Goal: Task Accomplishment & Management: Complete application form

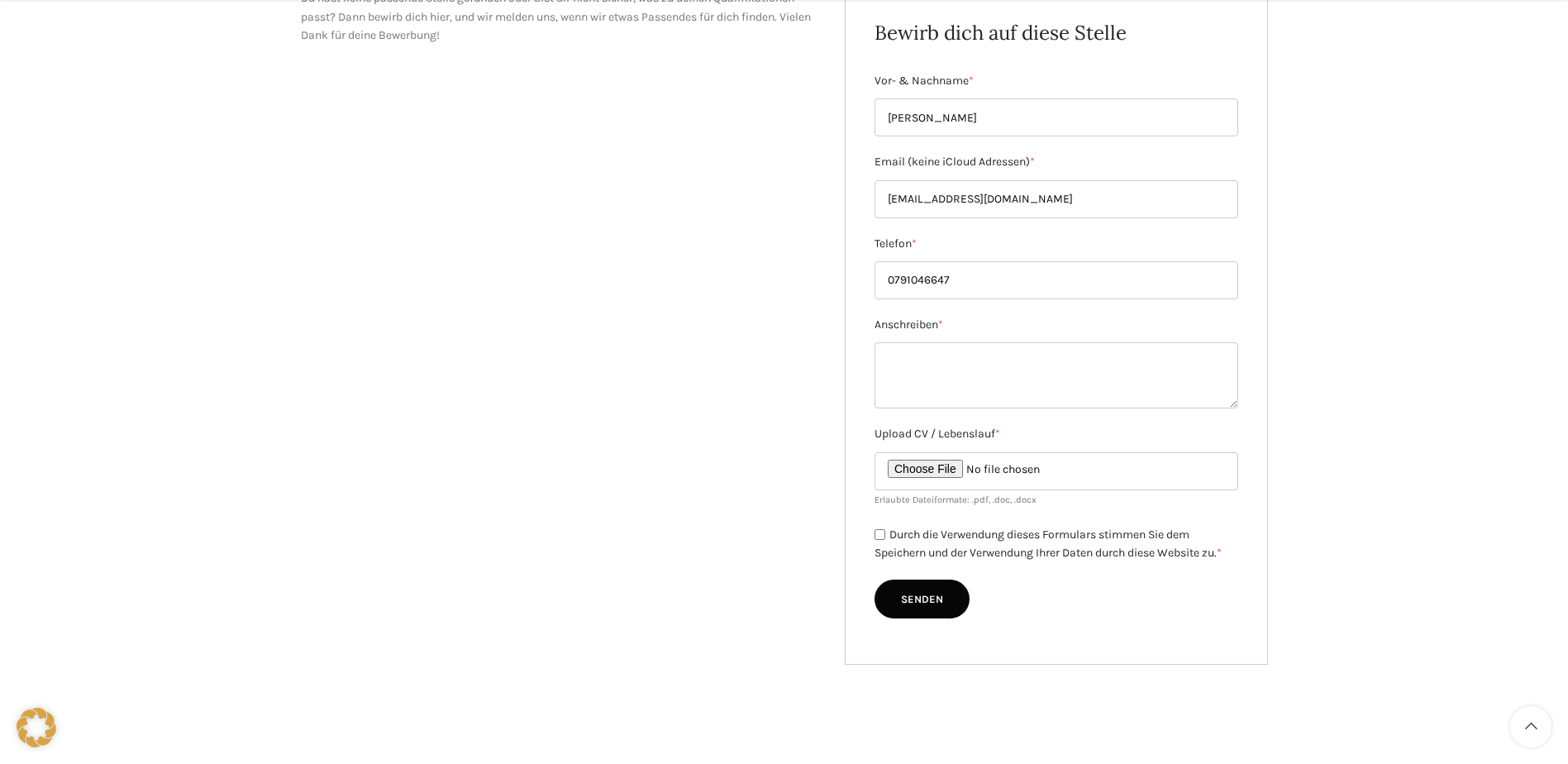
scroll to position [331, 0]
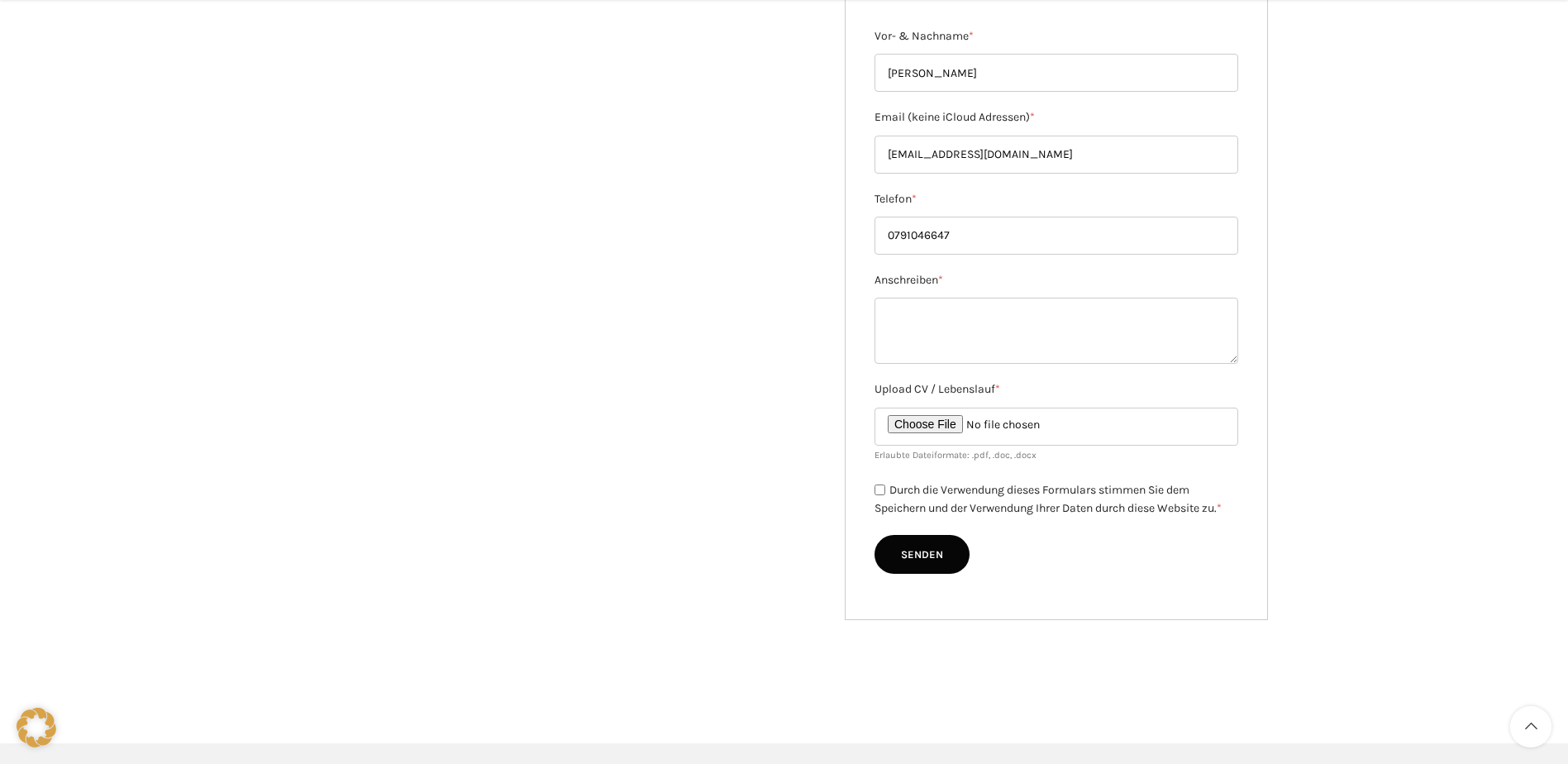
click at [946, 310] on textarea "Anschreiben *" at bounding box center [1056, 331] width 364 height 67
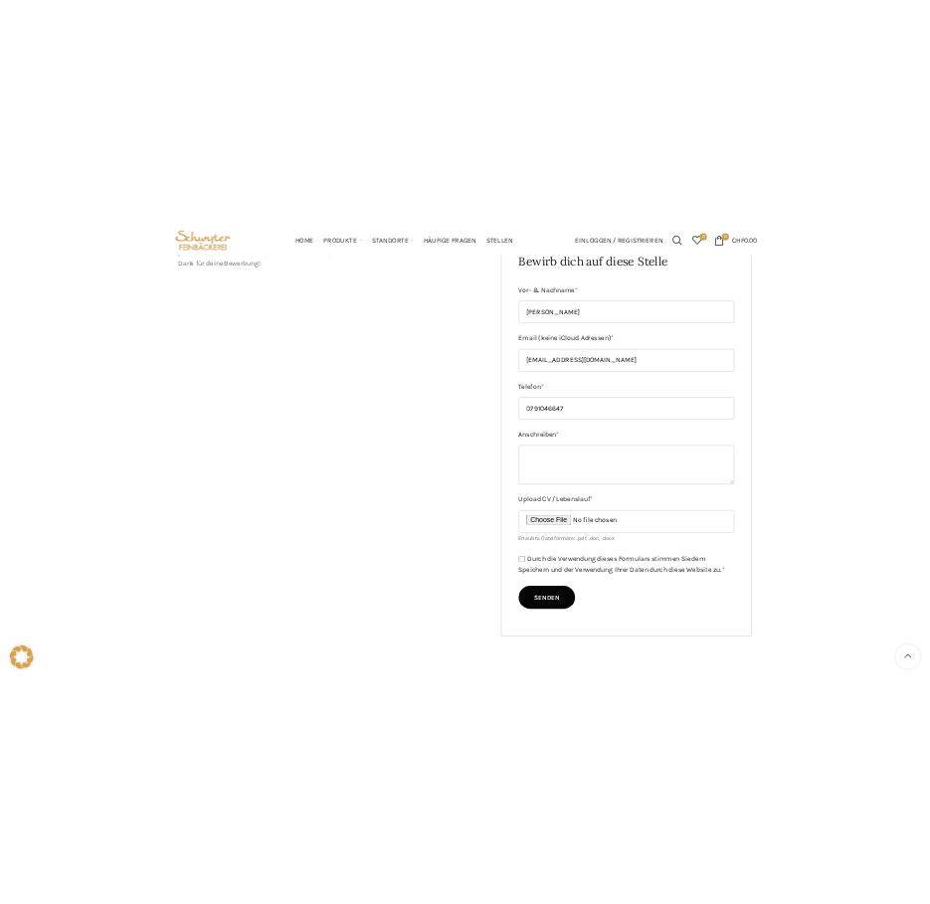
scroll to position [298, 0]
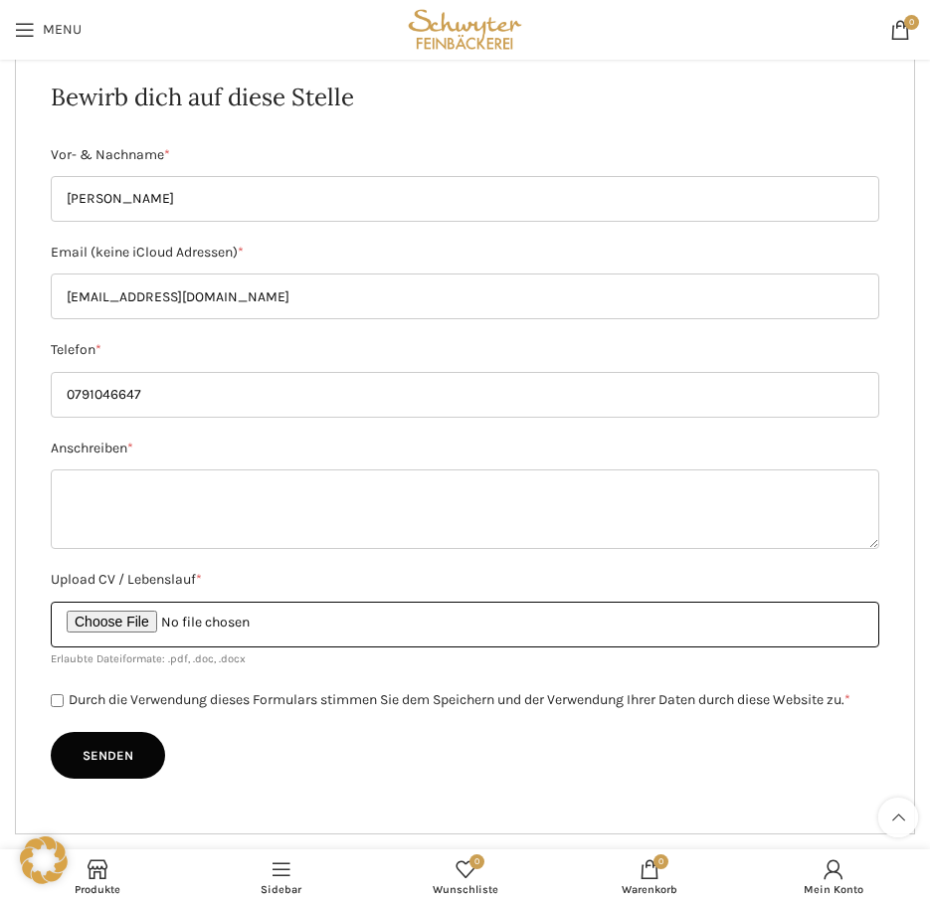
click at [123, 622] on input "Upload CV / Lebenslauf *" at bounding box center [465, 625] width 828 height 46
type input "C:\fakepath\Bewerbung R Apolloni bei Bäckerei Schwyter.pdf"
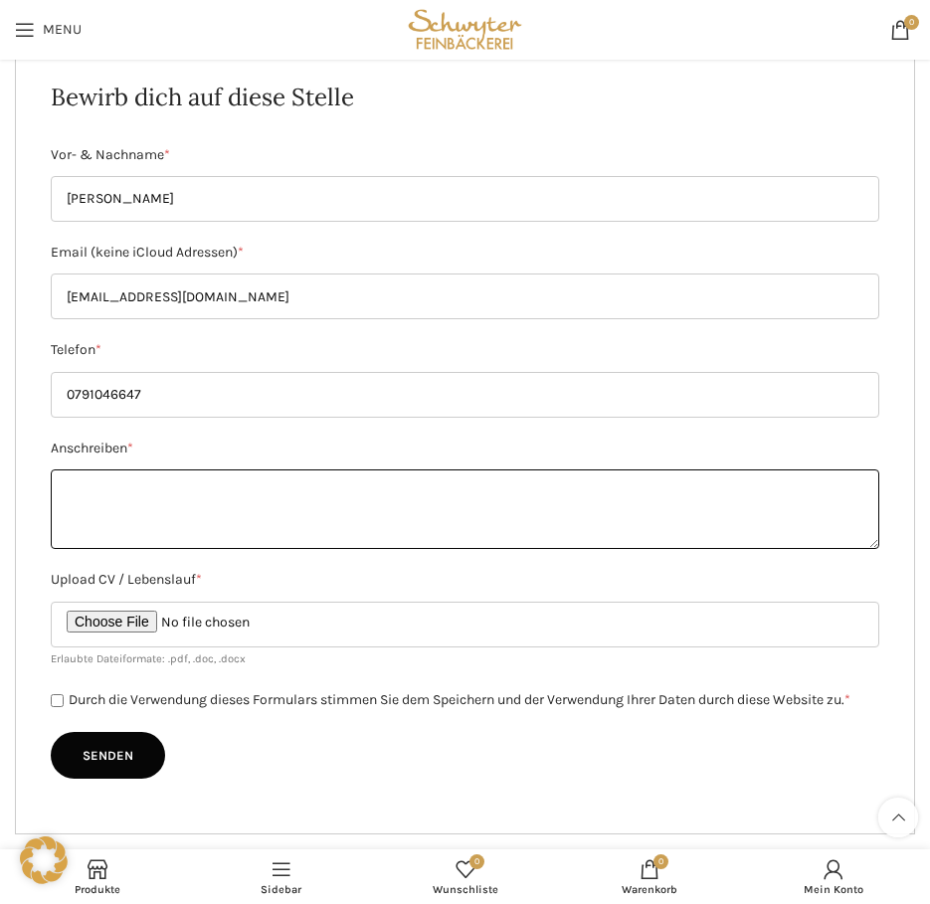
click at [246, 514] on textarea "Anschreiben *" at bounding box center [465, 509] width 828 height 80
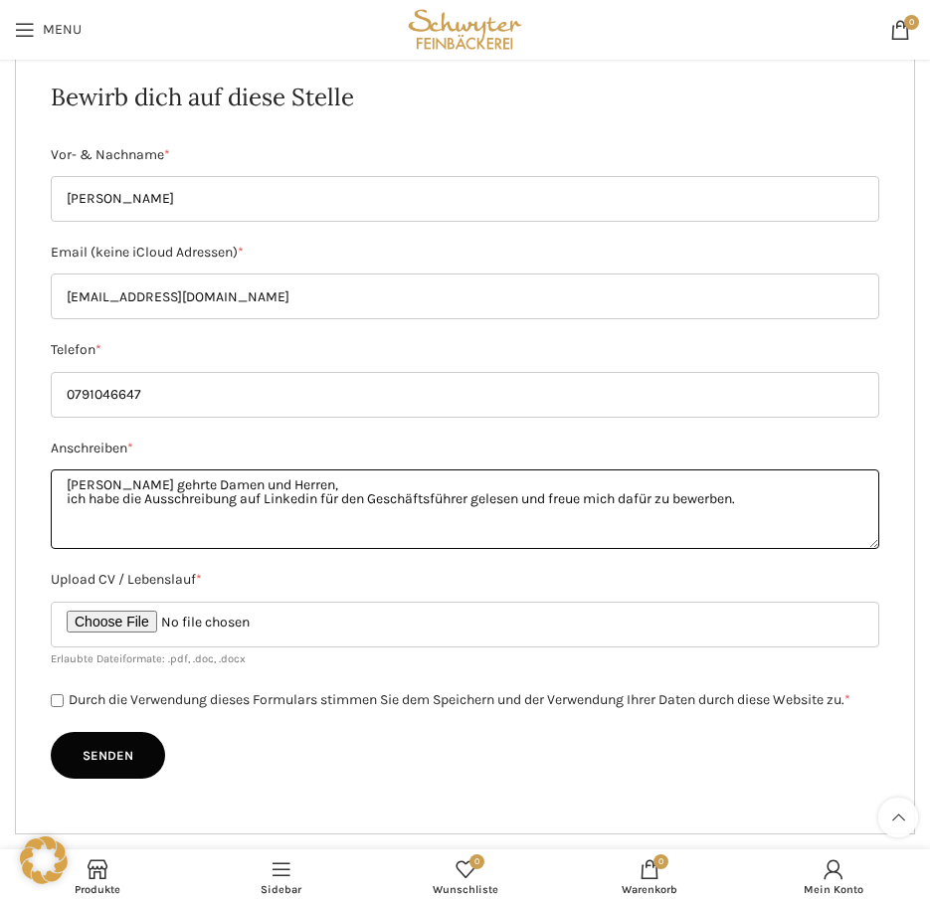
click at [256, 499] on textarea "[PERSON_NAME] gehrte Damen und Herren, ich habe die Ausschreibung auf Linkedin …" at bounding box center [465, 509] width 828 height 80
click at [248, 496] on textarea "[PERSON_NAME] gehrte Damen und Herren, ich habe die Ausschreibung auf Linkedin …" at bounding box center [465, 509] width 828 height 80
drag, startPoint x: 669, startPoint y: 497, endPoint x: 634, endPoint y: 496, distance: 35.8
click at [634, 496] on textarea "[PERSON_NAME] gehrte Damen und Herren, ich habe die Ausschreibung auf Linkedin …" at bounding box center [465, 509] width 828 height 80
drag, startPoint x: 480, startPoint y: 496, endPoint x: 509, endPoint y: 493, distance: 29.0
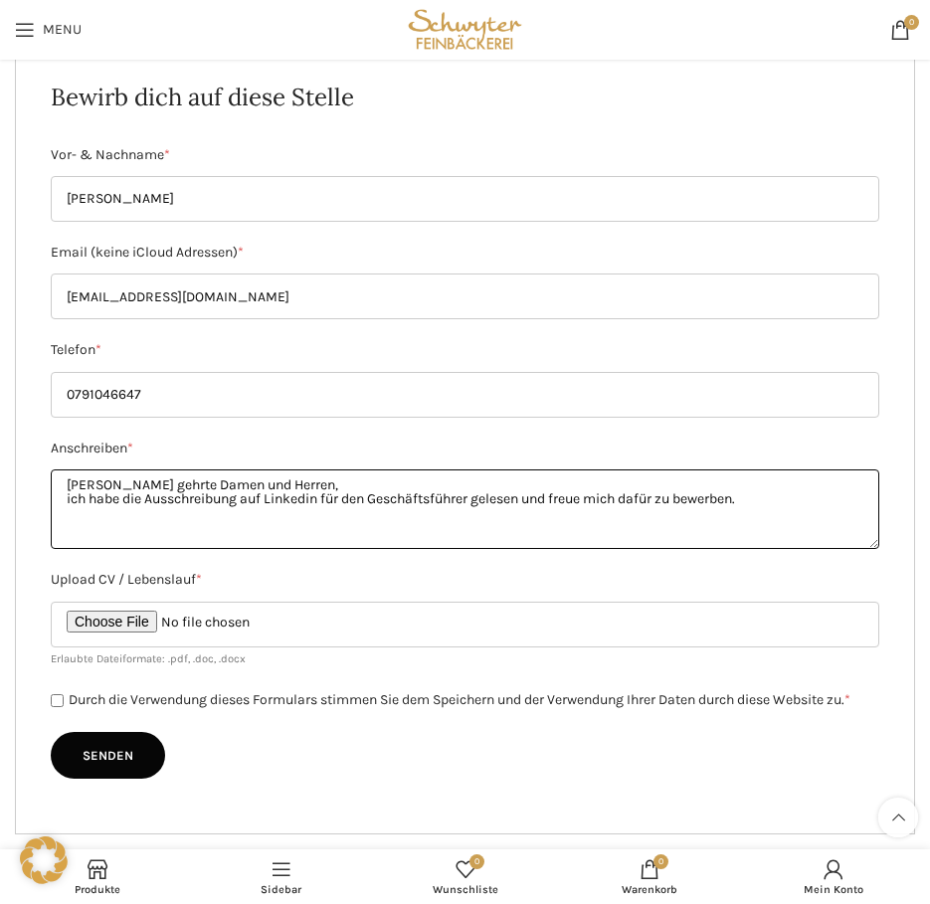
click at [480, 495] on textarea "[PERSON_NAME] gehrte Damen und Herren, ich habe die Ausschreibung auf Linkedin …" at bounding box center [465, 509] width 828 height 80
drag, startPoint x: 712, startPoint y: 497, endPoint x: 763, endPoint y: 493, distance: 50.9
click at [763, 493] on textarea "[PERSON_NAME] gehrte Damen und Herren, ich habe die Ausschreibung auf Linkedin …" at bounding box center [465, 509] width 828 height 80
drag, startPoint x: 768, startPoint y: 492, endPoint x: 871, endPoint y: 505, distance: 104.2
click at [871, 505] on textarea "[PERSON_NAME] gehrte Damen und Herren, ich habe die Ausschreibung auf Linkedin …" at bounding box center [465, 509] width 828 height 80
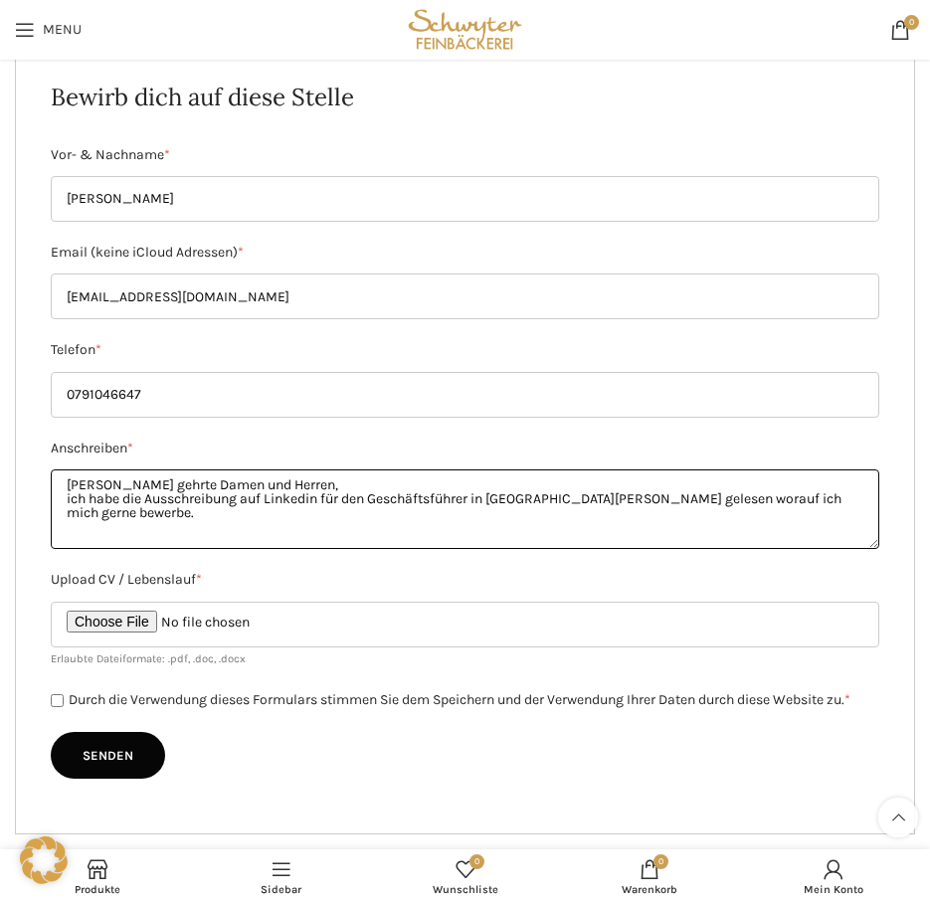
click at [294, 490] on textarea "[PERSON_NAME] gehrte Damen und Herren, ich habe die Ausschreibung auf Linkedin …" at bounding box center [465, 509] width 828 height 80
click at [284, 478] on textarea "[PERSON_NAME] gehrte Damen und Herren, ich habe die Ausschreibung auf Linkedin …" at bounding box center [465, 509] width 828 height 80
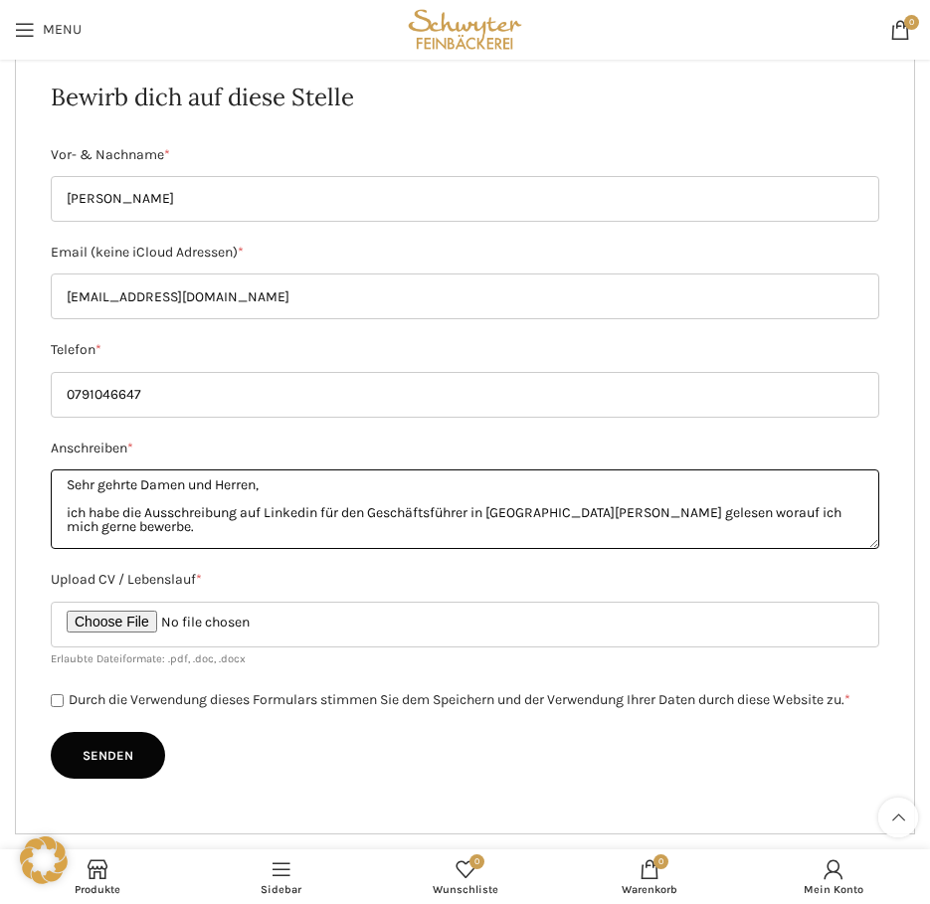
click at [821, 511] on textarea "Sehr gehrte Damen und Herren, ich habe die Ausschreibung auf Linkedin für den G…" at bounding box center [465, 509] width 828 height 80
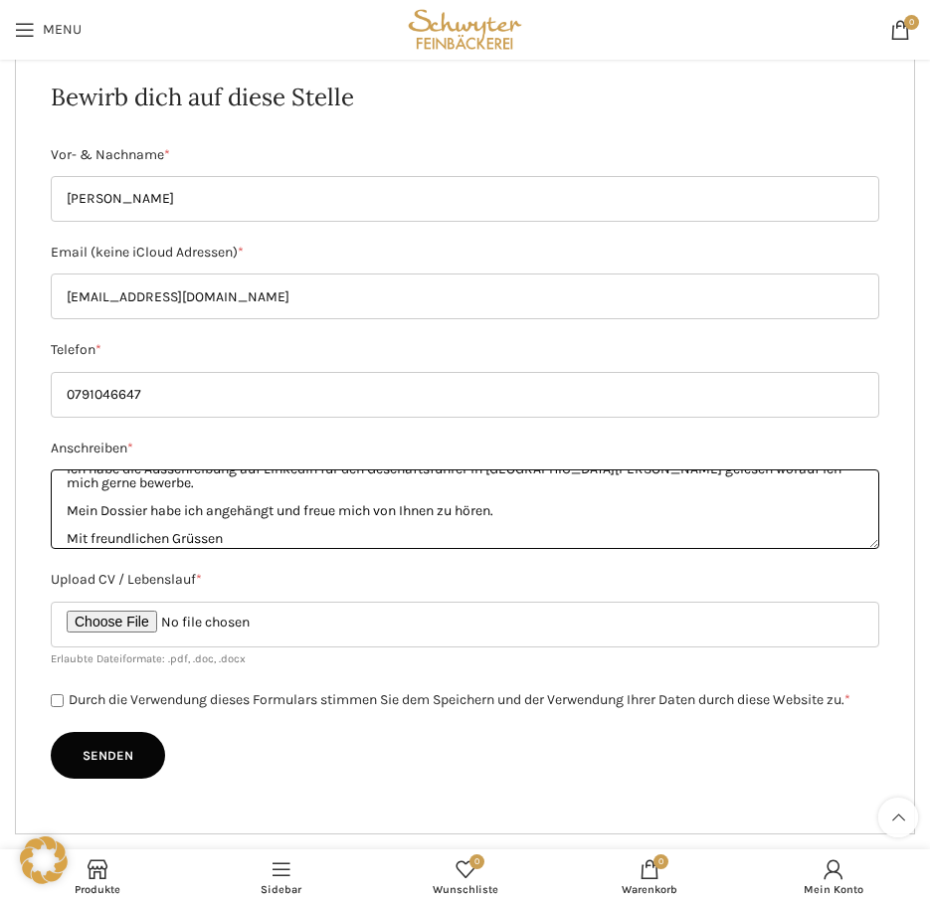
scroll to position [58, 0]
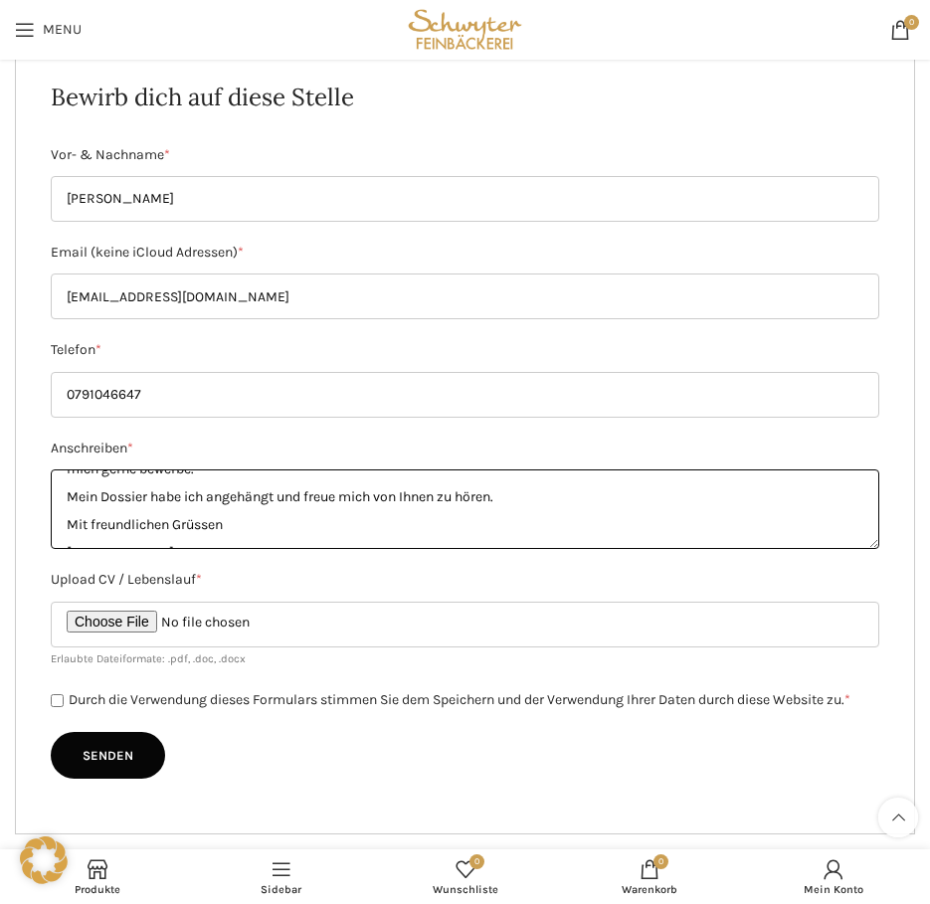
type textarea "Sehr gehrte Damen und Herren, ich habe die Ausschreibung auf Linkedin für den G…"
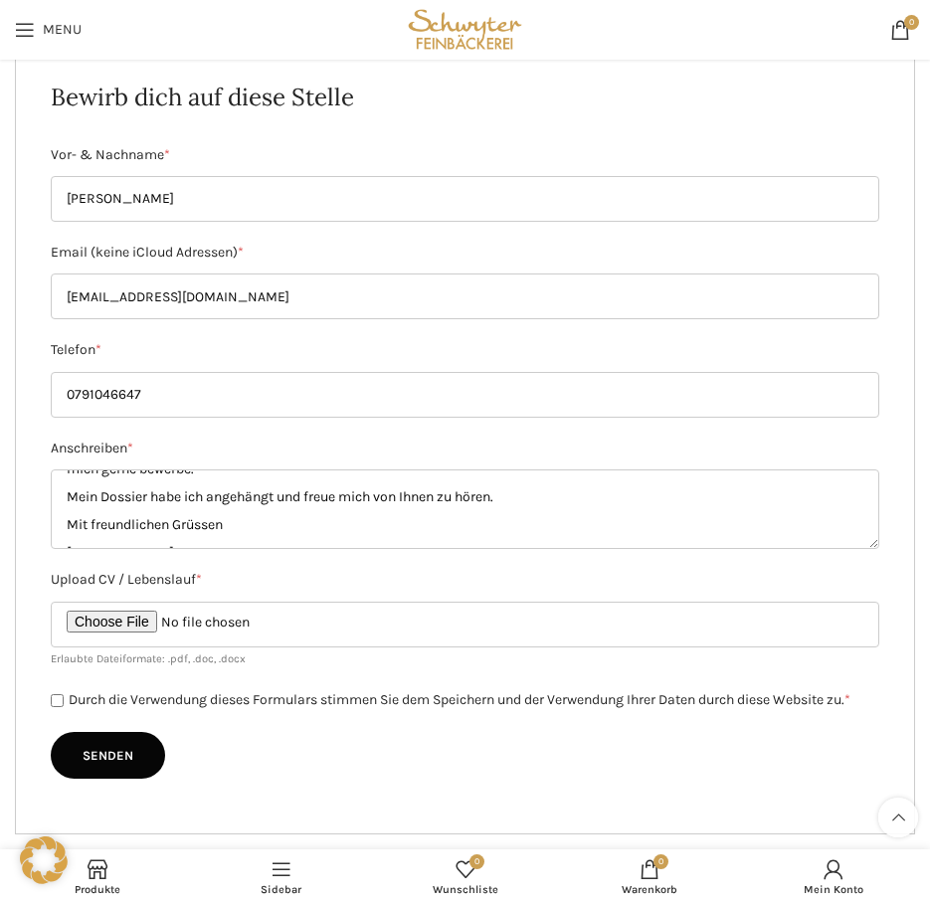
click at [104, 704] on label "Durch die Verwendung dieses Formulars stimmen Sie dem Speichern und der Verwend…" at bounding box center [460, 699] width 782 height 17
click at [64, 704] on input "Durch die Verwendung dieses Formulars stimmen Sie dem Speichern und der Verwend…" at bounding box center [57, 700] width 13 height 13
checkbox input "true"
click at [91, 755] on input "Senden" at bounding box center [108, 756] width 114 height 48
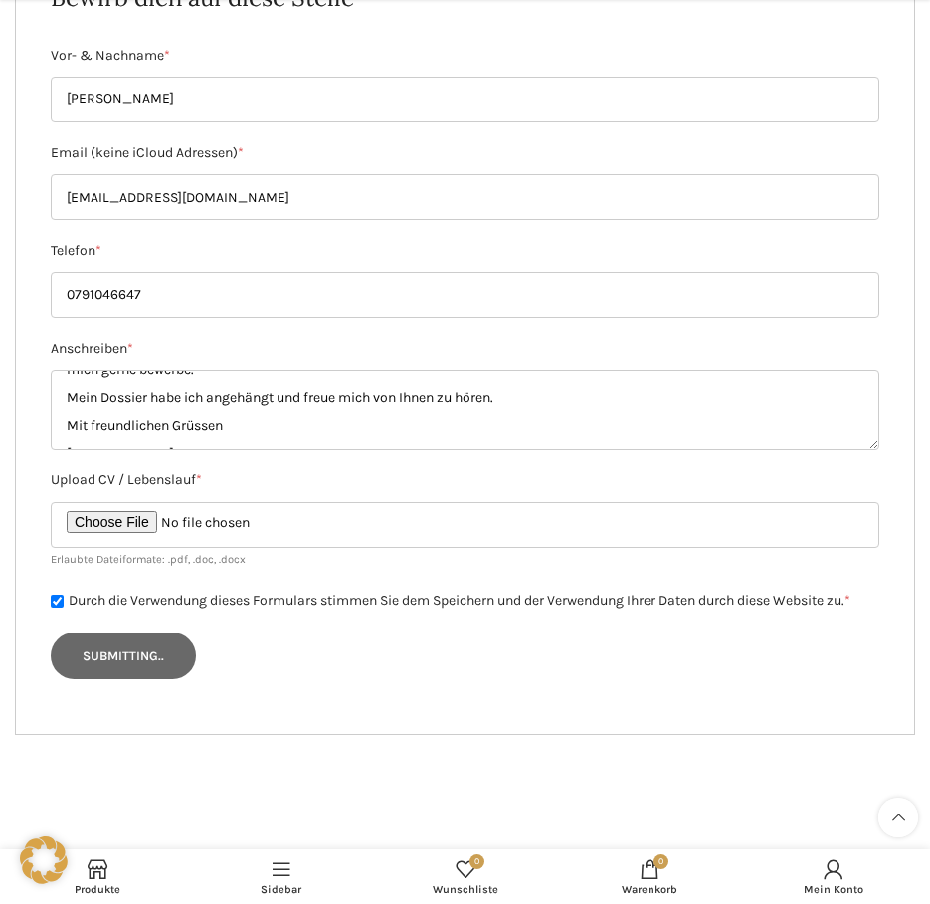
type input "Senden"
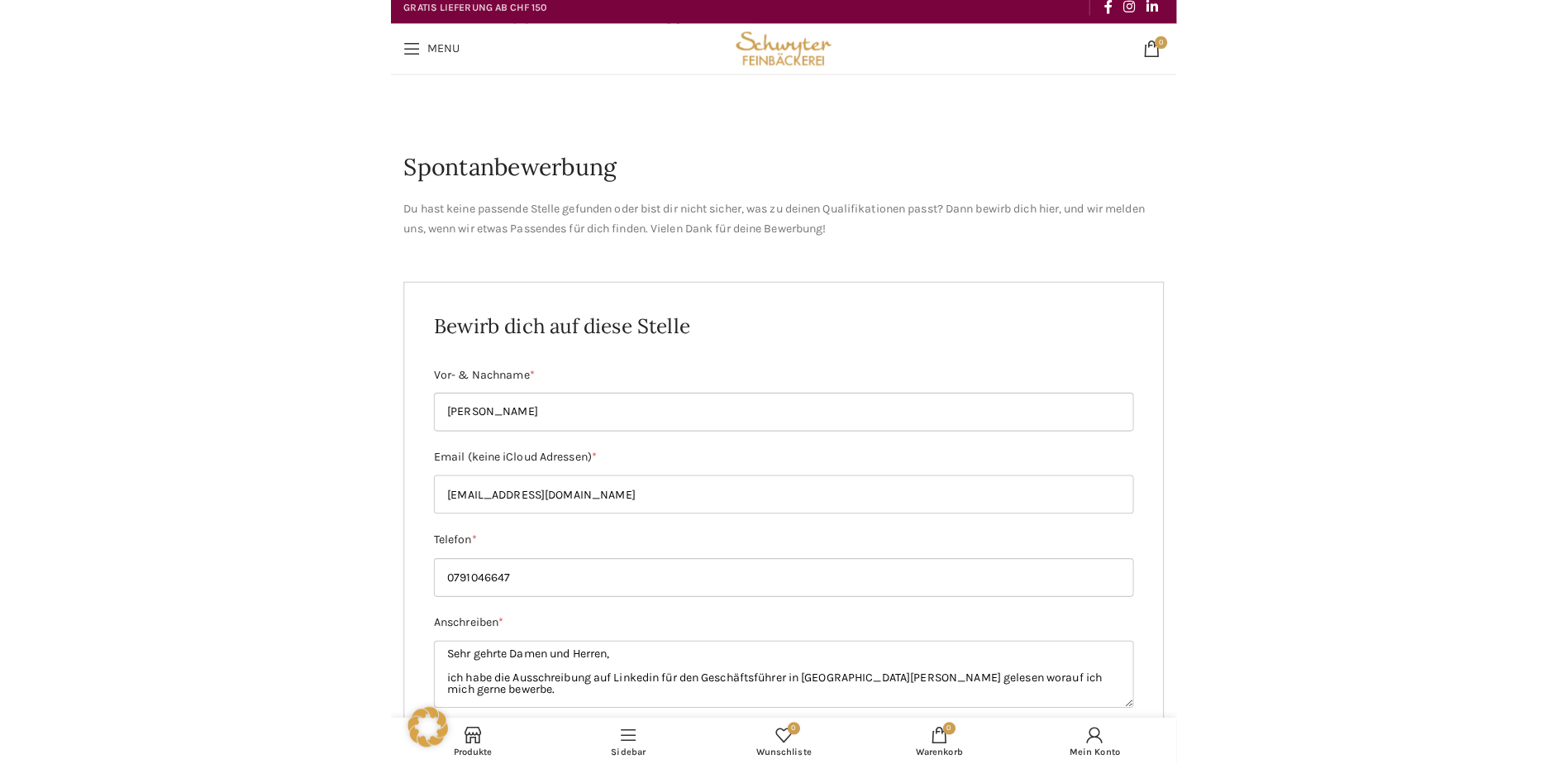
scroll to position [0, 0]
